Goal: Task Accomplishment & Management: Complete application form

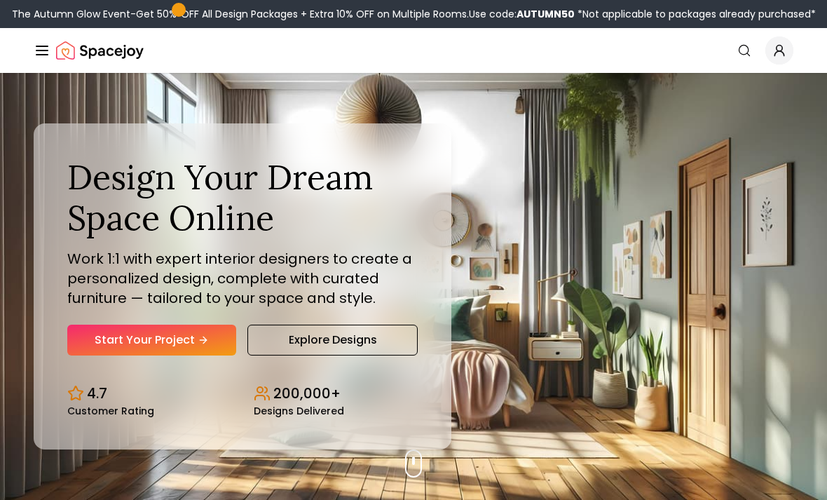
click at [144, 355] on link "Start Your Project" at bounding box center [151, 340] width 169 height 31
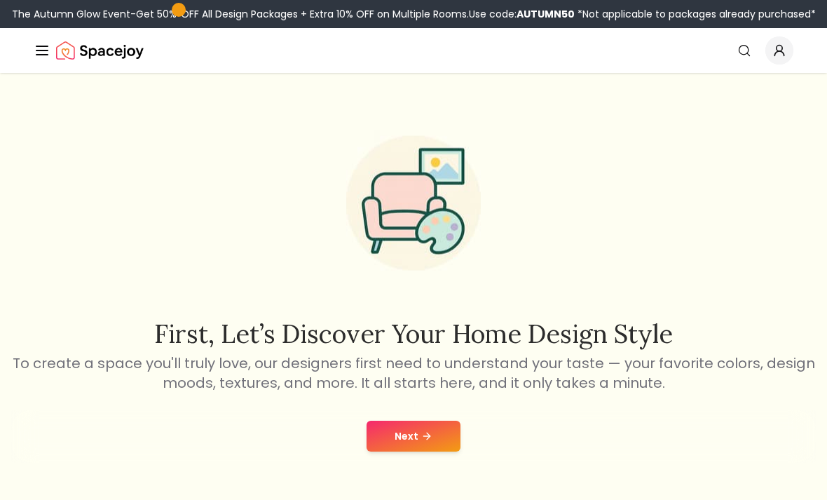
click at [433, 438] on button "Next" at bounding box center [414, 436] width 94 height 31
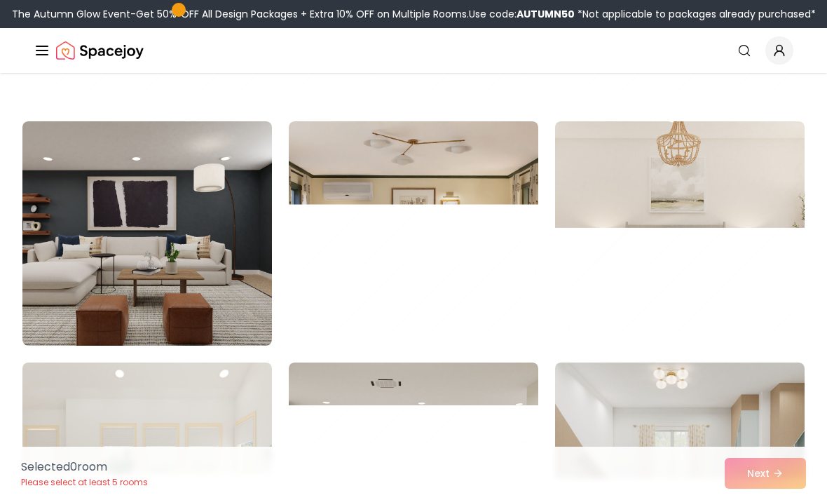
scroll to position [1513, 0]
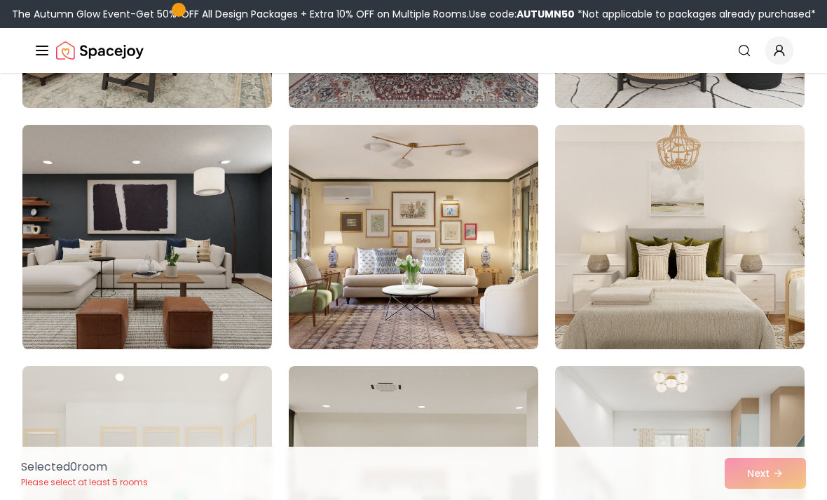
click at [723, 185] on img at bounding box center [680, 237] width 250 height 224
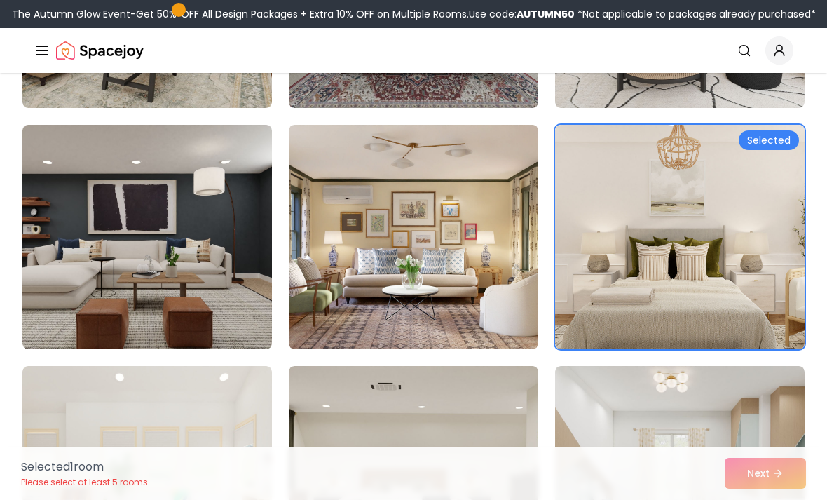
click at [779, 499] on div "Selected 1 room Please select at least 5 rooms Next" at bounding box center [414, 473] width 808 height 53
click at [723, 247] on img at bounding box center [680, 237] width 250 height 224
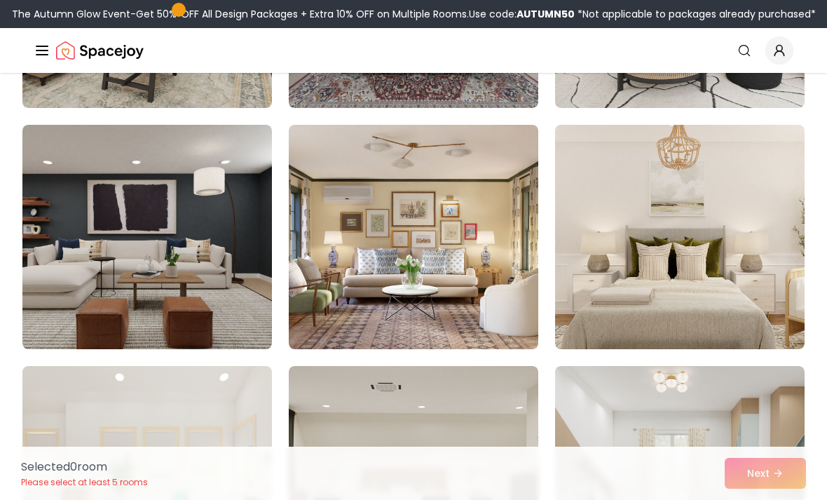
click at [776, 499] on div "Selected 0 room Please select at least 5 rooms Next" at bounding box center [414, 473] width 808 height 53
click at [775, 499] on div "Selected 0 room Please select at least 5 rooms Next" at bounding box center [414, 473] width 808 height 53
click at [737, 228] on img at bounding box center [680, 237] width 250 height 224
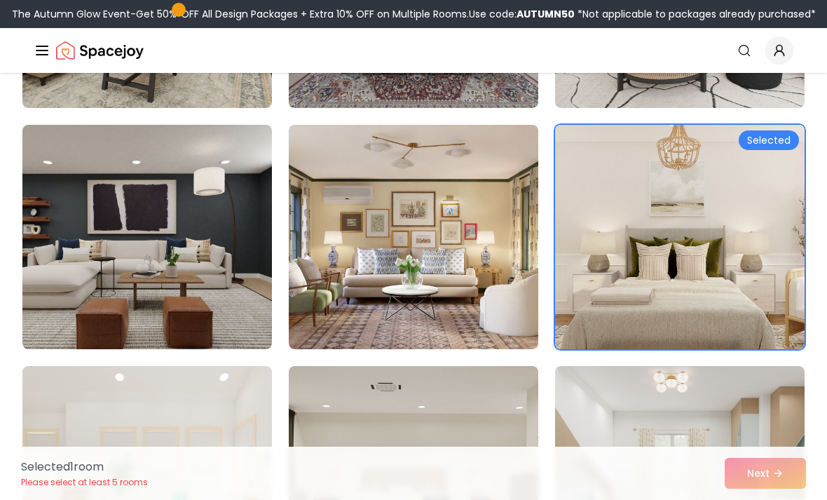
click at [737, 233] on img at bounding box center [680, 237] width 250 height 224
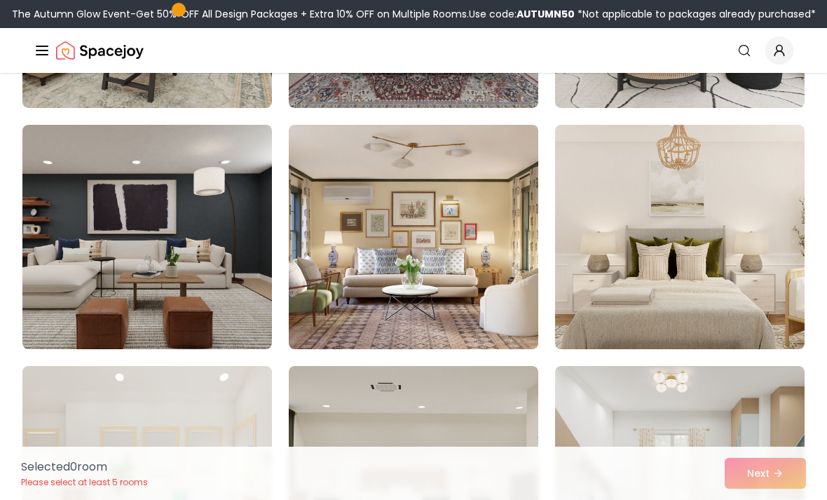
click at [763, 223] on img at bounding box center [680, 237] width 250 height 224
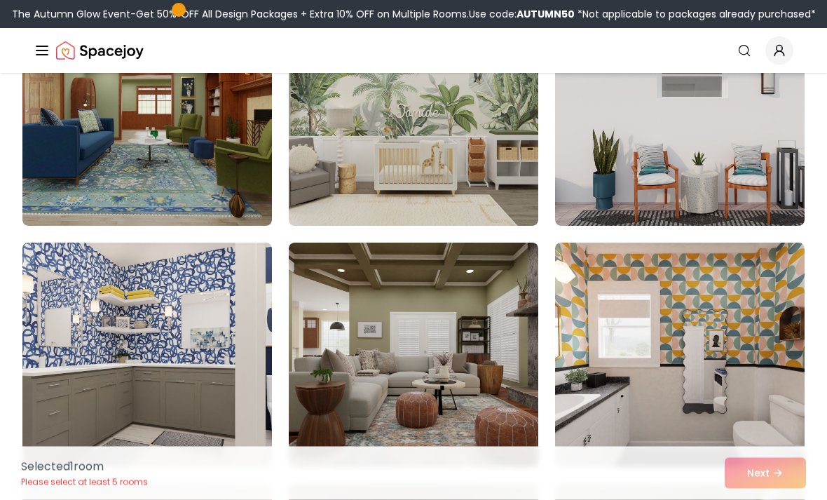
scroll to position [0, 0]
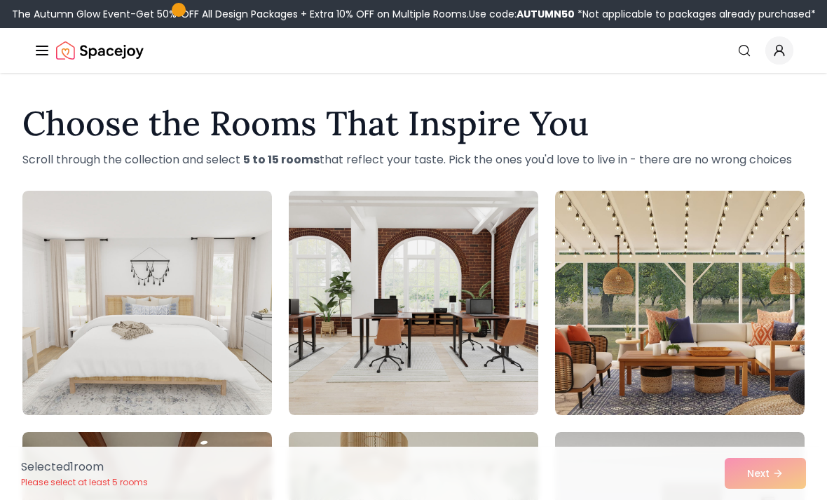
click at [220, 318] on img at bounding box center [147, 303] width 250 height 224
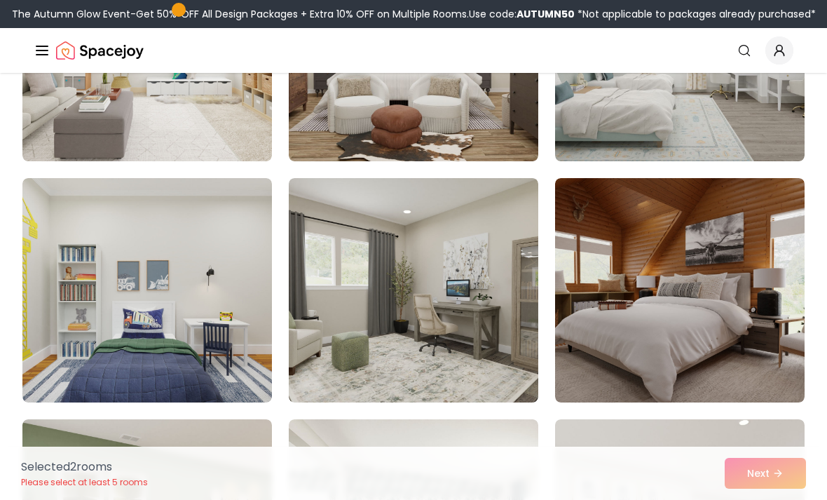
scroll to position [1947, 0]
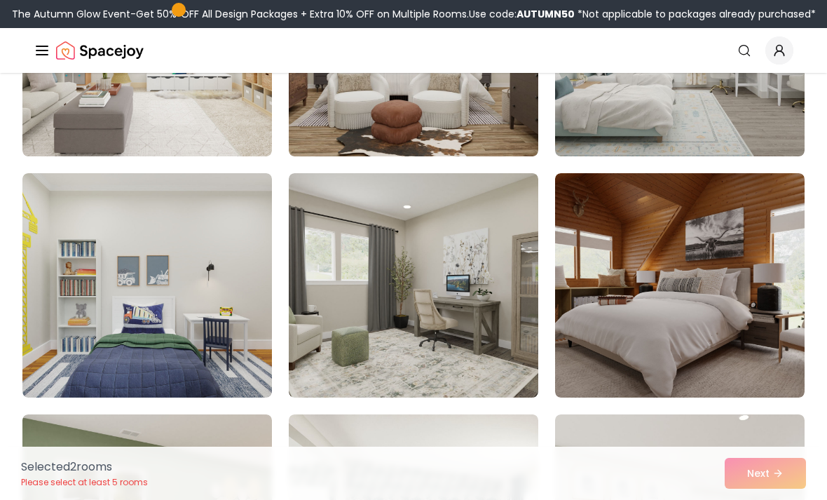
click at [76, 329] on img at bounding box center [147, 285] width 250 height 224
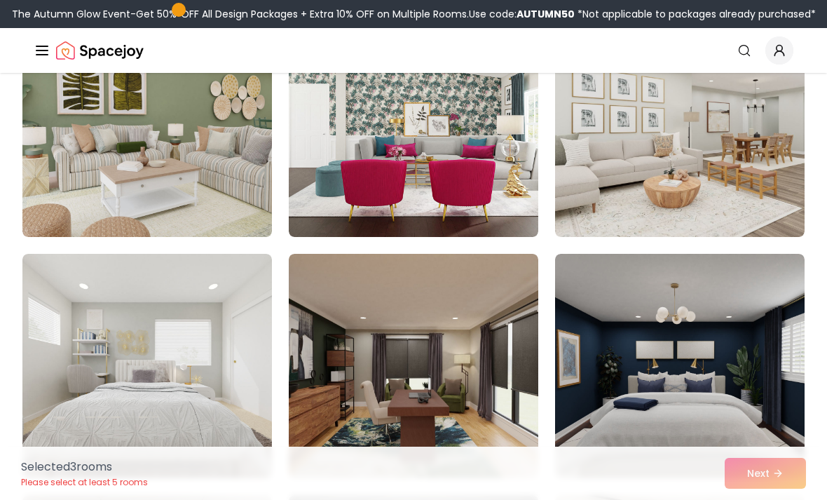
scroll to position [2349, 0]
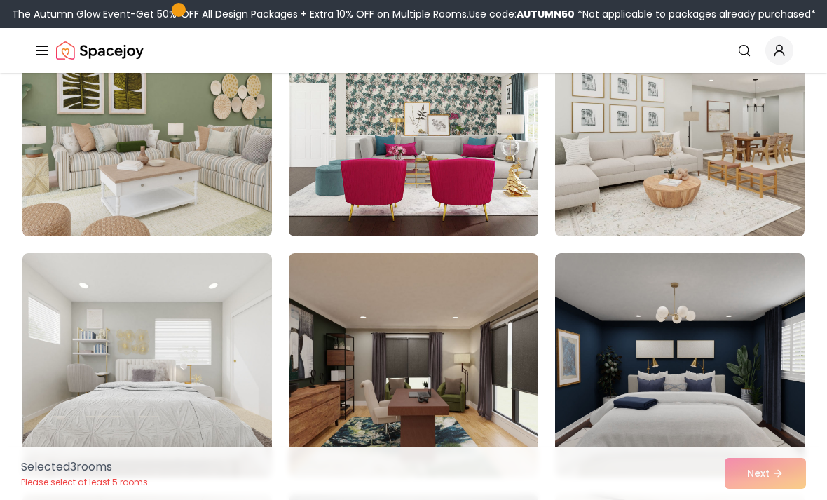
click at [71, 358] on img at bounding box center [147, 365] width 250 height 224
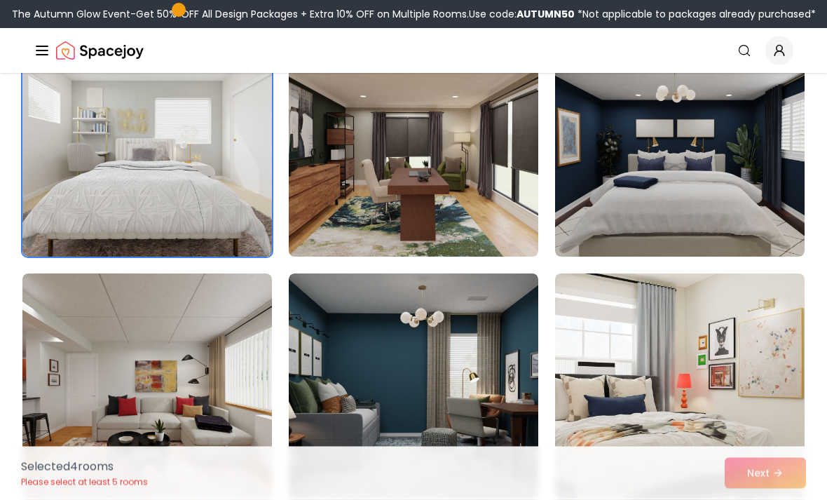
scroll to position [2570, 0]
click at [738, 346] on img at bounding box center [680, 385] width 250 height 224
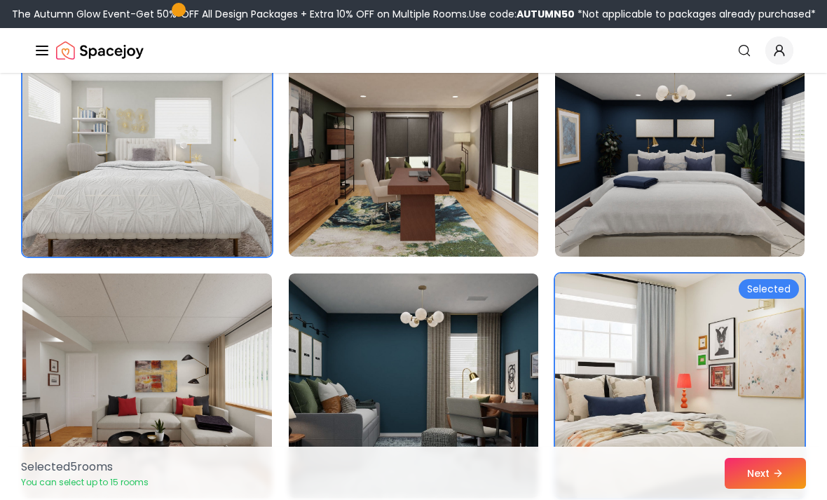
click at [784, 479] on icon at bounding box center [778, 473] width 11 height 11
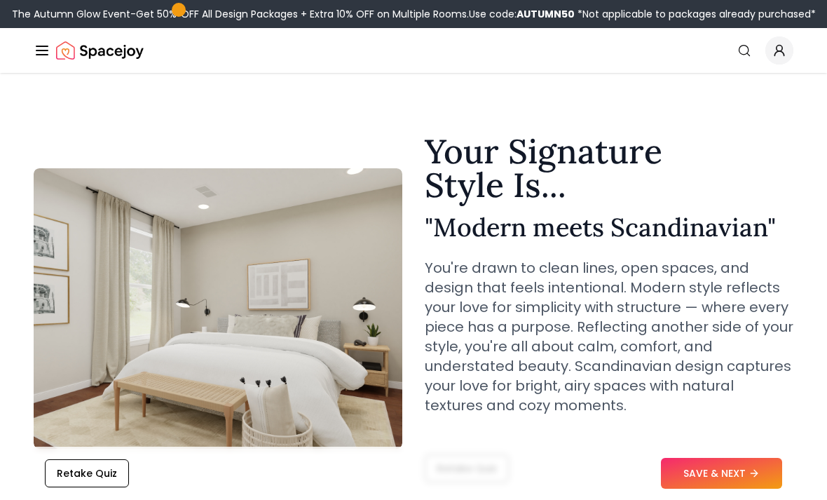
click at [763, 480] on button "SAVE & NEXT" at bounding box center [721, 473] width 121 height 31
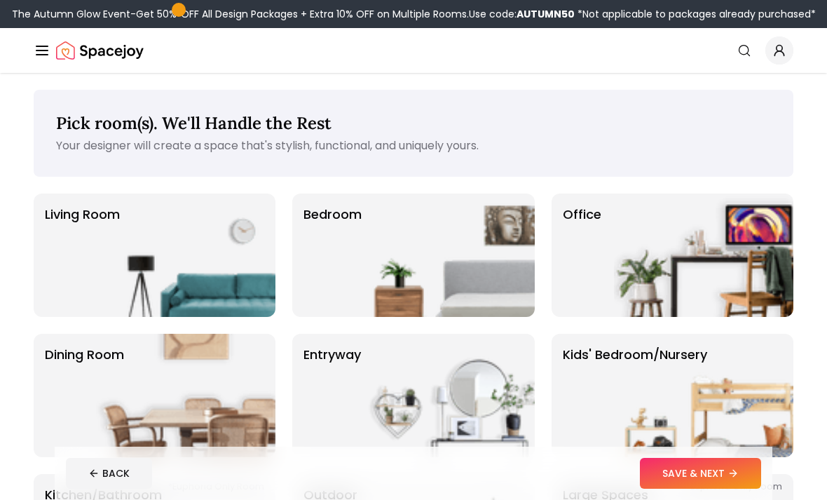
click at [493, 231] on img at bounding box center [444, 254] width 179 height 123
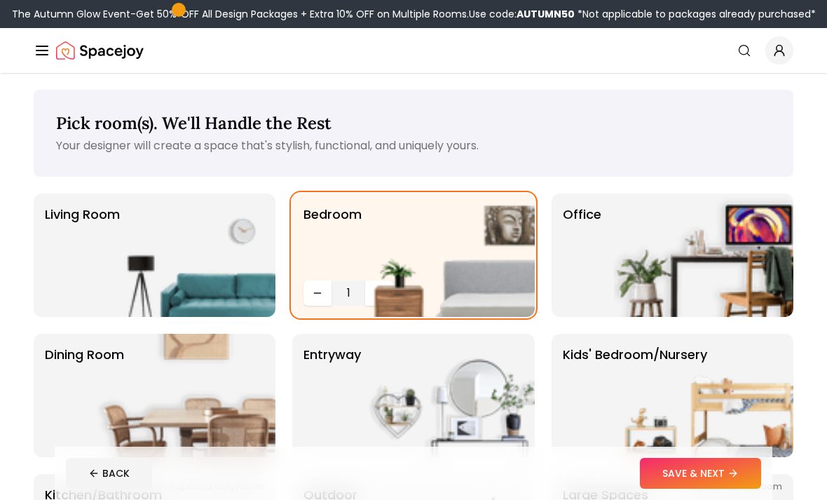
click at [725, 473] on button "SAVE & NEXT" at bounding box center [700, 473] width 121 height 31
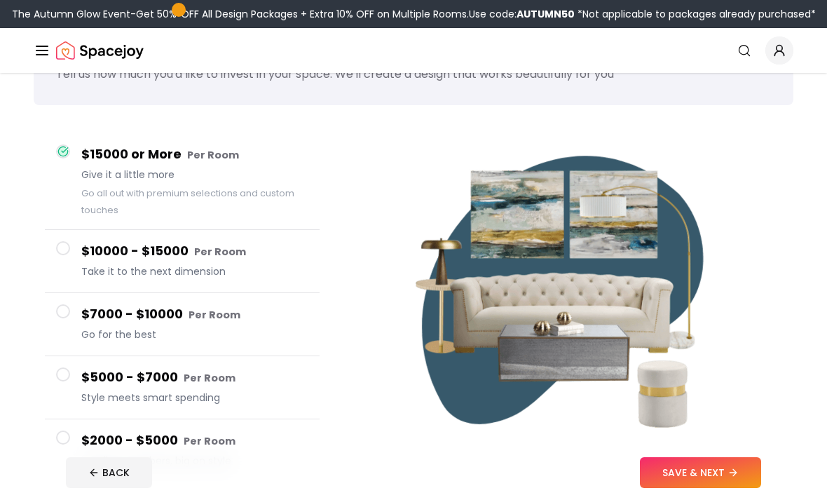
scroll to position [71, 0]
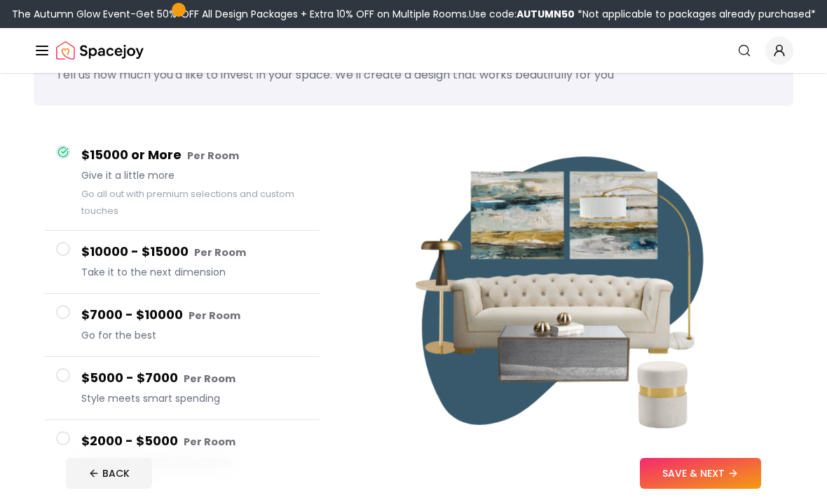
click at [82, 387] on h4 "$5000 - $7000 Per Room" at bounding box center [194, 378] width 227 height 20
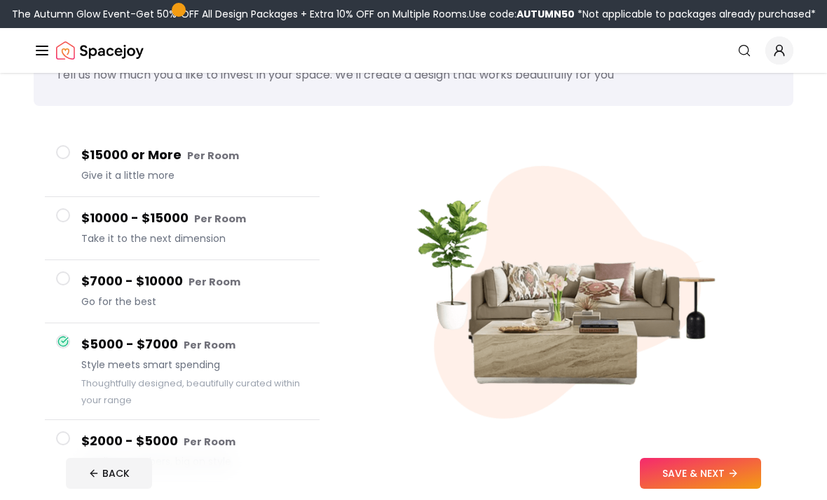
click at [723, 489] on button "SAVE & NEXT" at bounding box center [700, 473] width 121 height 31
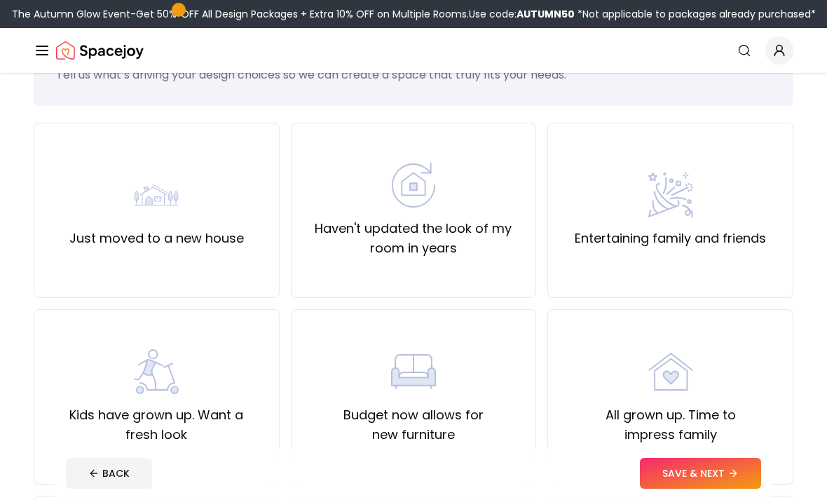
click at [107, 412] on label "Kids have grown up. Want a fresh look" at bounding box center [157, 424] width 222 height 39
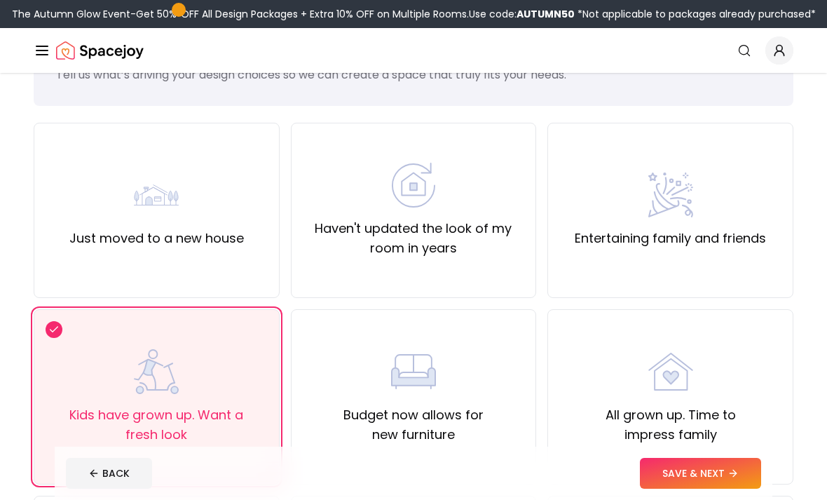
click at [474, 182] on div "Haven't updated the look of my room in years" at bounding box center [414, 210] width 222 height 95
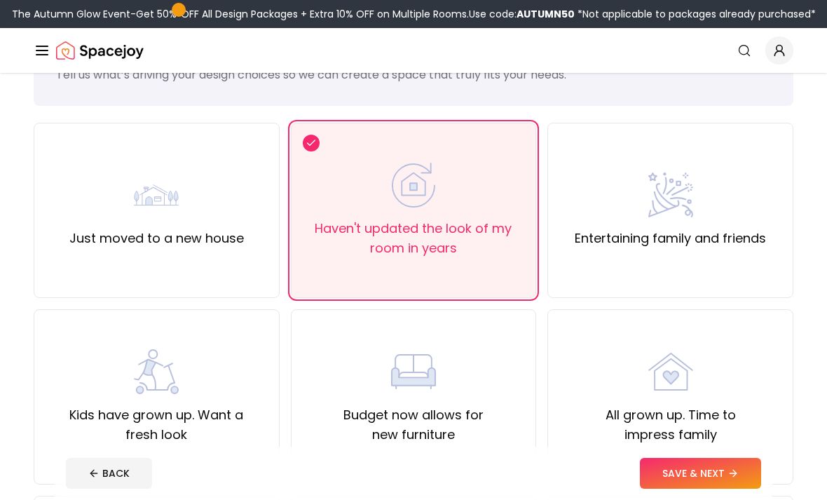
click at [765, 499] on footer "BACK SAVE & NEXT" at bounding box center [414, 473] width 718 height 53
click at [747, 489] on button "SAVE & NEXT" at bounding box center [700, 473] width 121 height 31
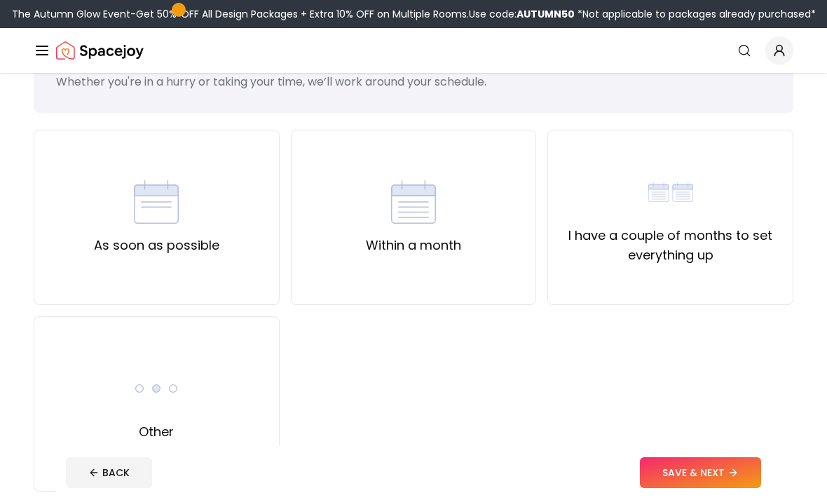
scroll to position [64, 0]
click at [116, 417] on div "Other" at bounding box center [157, 403] width 246 height 175
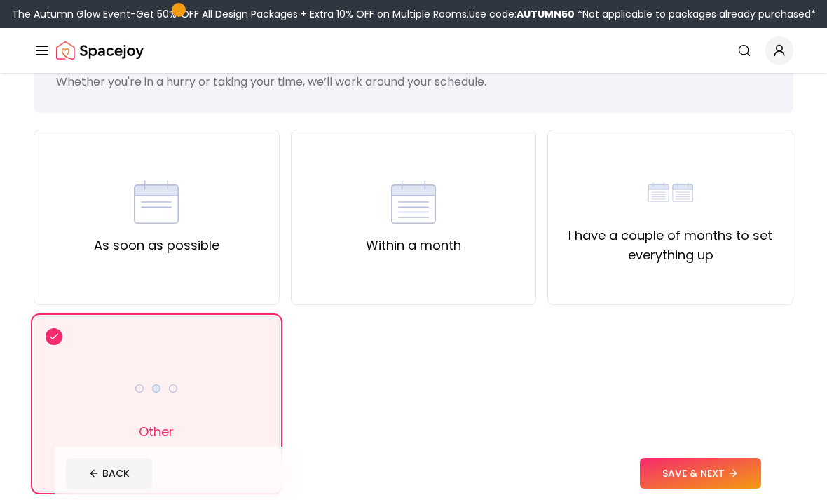
click at [746, 214] on div "I have a couple of months to set everything up" at bounding box center [670, 217] width 222 height 95
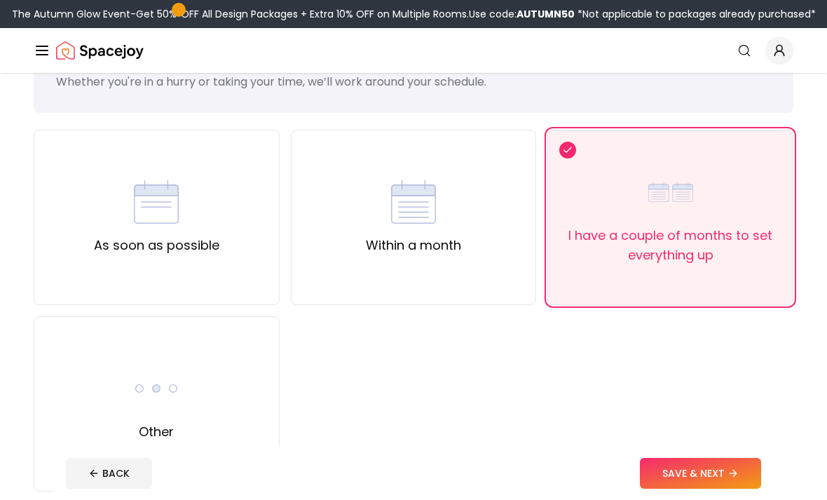
click at [498, 238] on div "Within a month" at bounding box center [414, 217] width 246 height 175
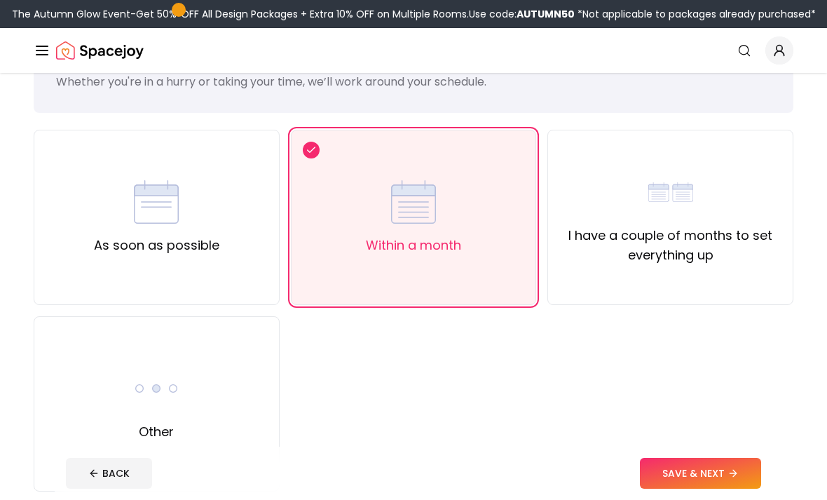
click at [696, 265] on div "I have a couple of months to set everything up" at bounding box center [671, 217] width 246 height 175
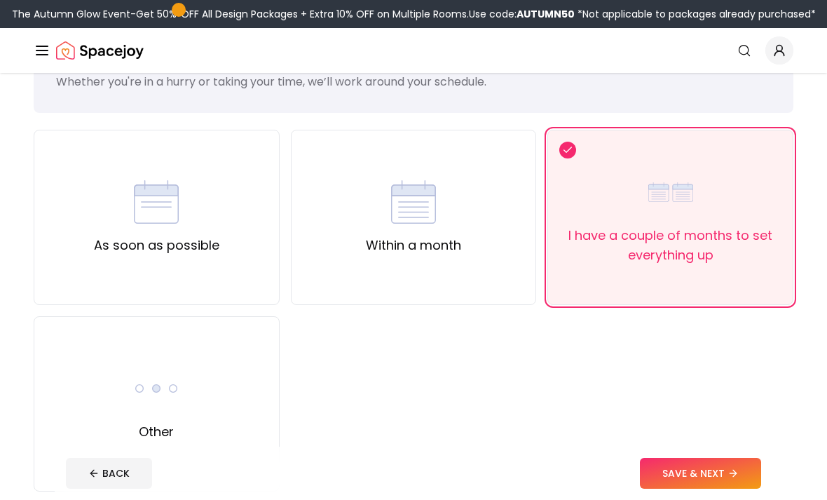
click at [742, 489] on button "SAVE & NEXT" at bounding box center [700, 473] width 121 height 31
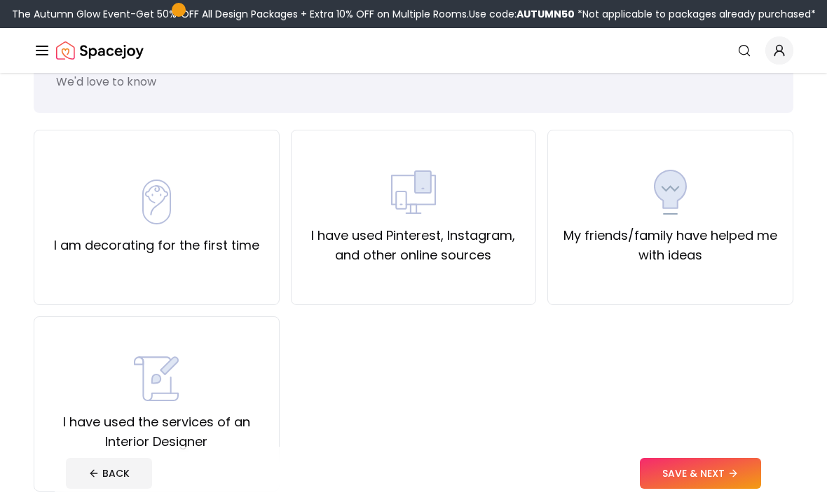
click at [84, 201] on div "I am decorating for the first time" at bounding box center [156, 217] width 205 height 76
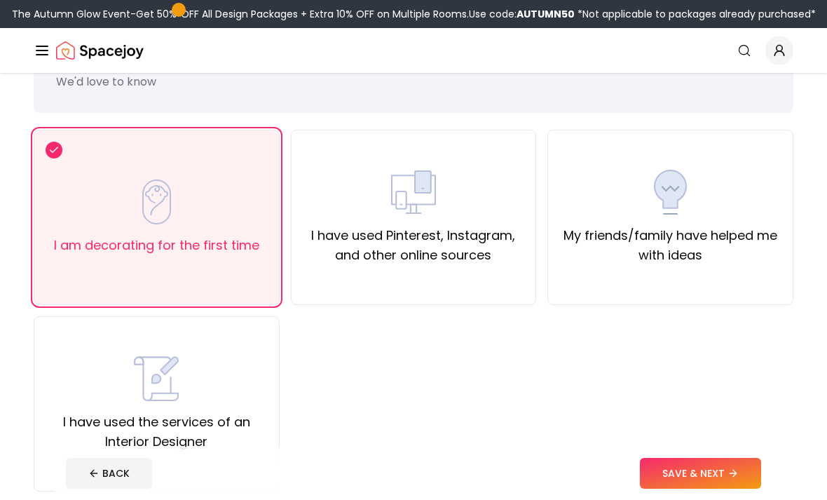
click at [730, 479] on icon at bounding box center [733, 473] width 11 height 11
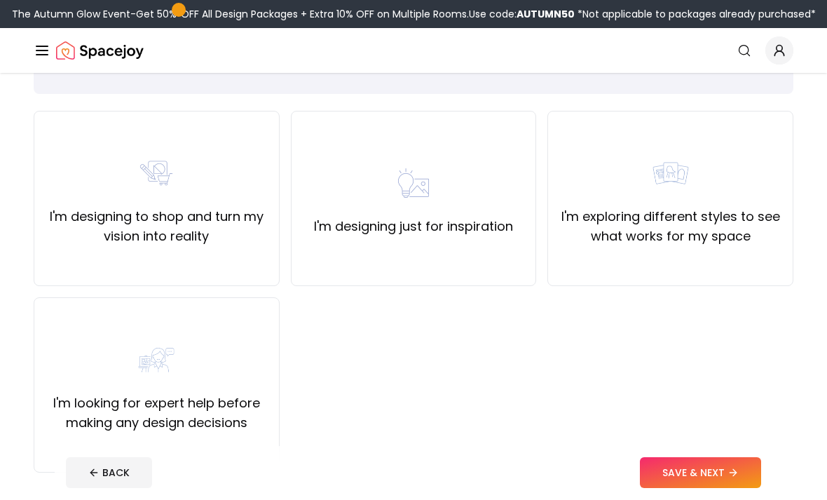
scroll to position [83, 0]
click at [158, 354] on img at bounding box center [156, 359] width 45 height 45
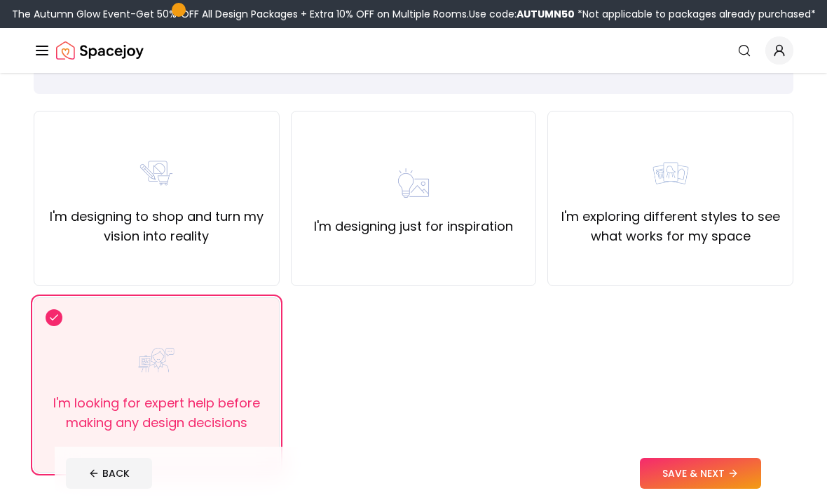
click at [734, 479] on icon at bounding box center [733, 473] width 11 height 11
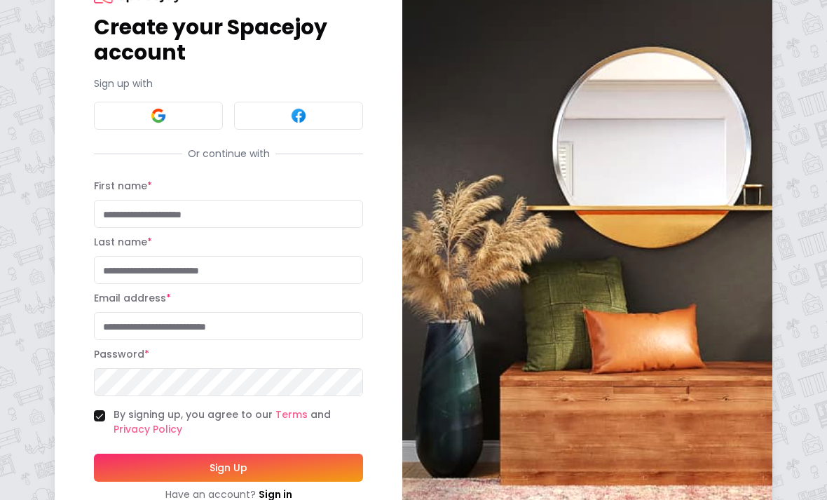
scroll to position [66, 0]
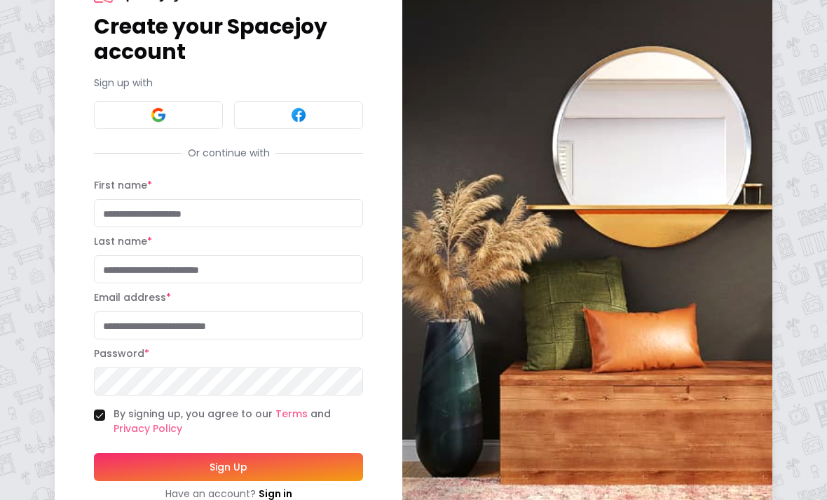
click at [122, 205] on input "First name *" at bounding box center [228, 213] width 269 height 28
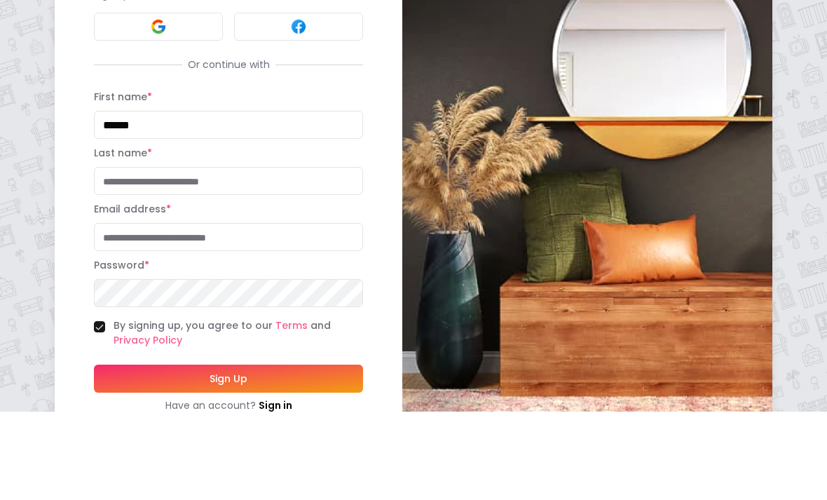
type input "******"
click at [132, 256] on input "Last name *" at bounding box center [228, 270] width 269 height 28
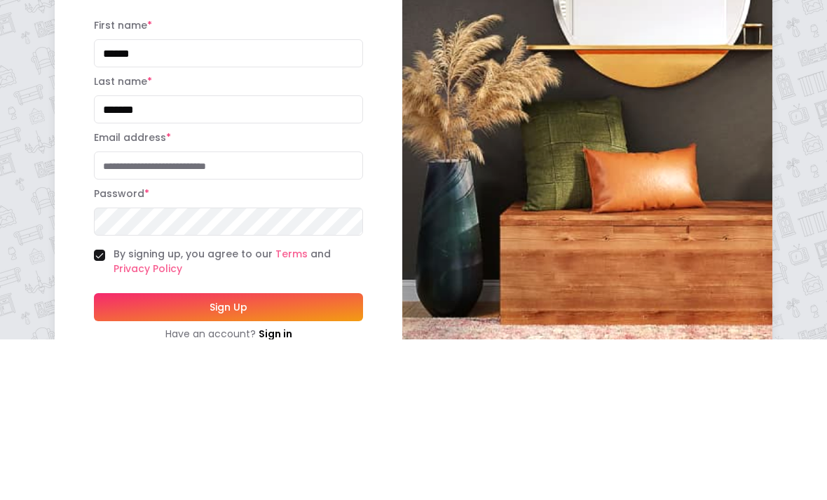
type input "*******"
click at [116, 312] on input "Email address *" at bounding box center [228, 326] width 269 height 28
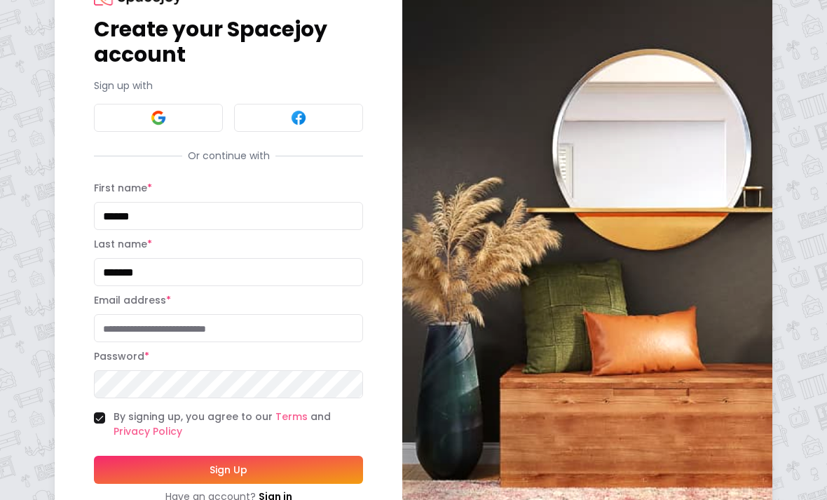
scroll to position [0, 0]
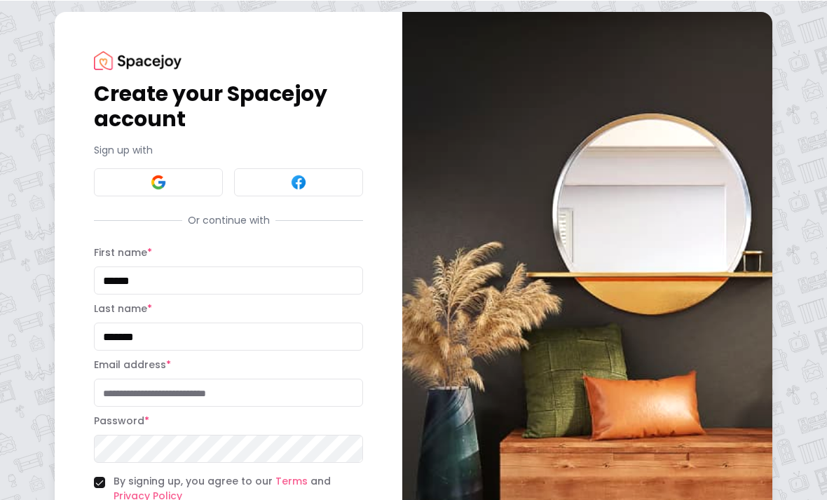
scroll to position [128, 0]
